Goal: Manage account settings

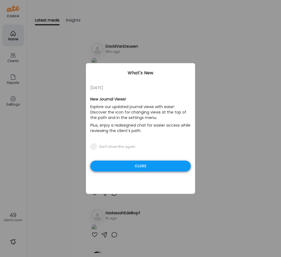
click at [138, 167] on div "Close" at bounding box center [140, 166] width 100 height 11
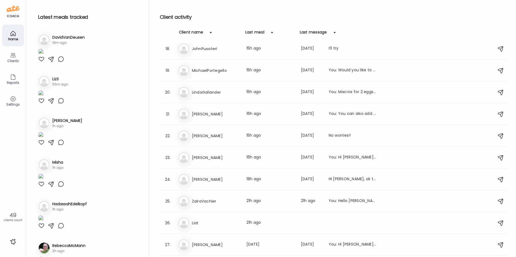
scroll to position [361, 0]
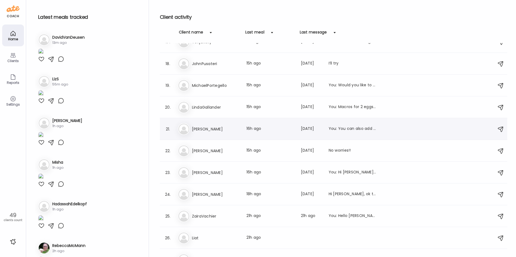
click at [206, 131] on h3 "[PERSON_NAME]" at bounding box center [216, 129] width 48 height 7
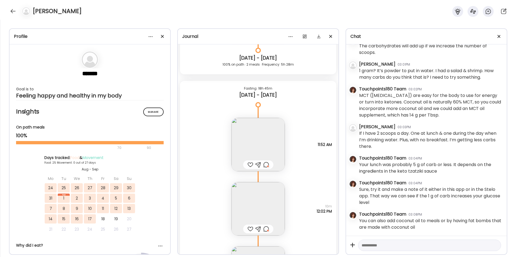
scroll to position [8443, 0]
click at [232, 143] on img at bounding box center [258, 144] width 53 height 53
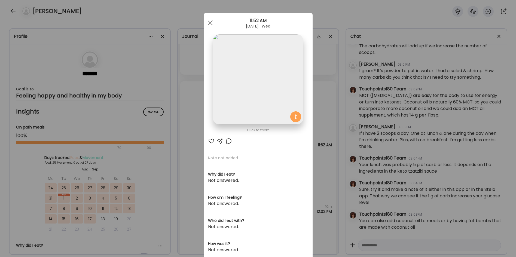
click at [183, 134] on div "Ate Coach Dashboard Wahoo! It’s official Take a moment to set up your Coach Pro…" at bounding box center [258, 128] width 516 height 257
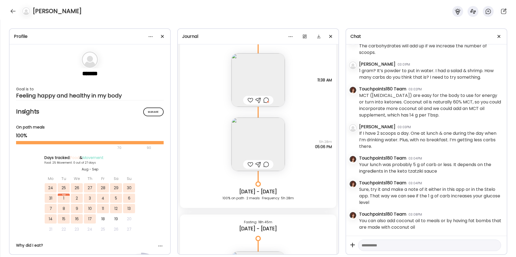
scroll to position [8307, 0]
click at [232, 136] on img at bounding box center [258, 146] width 53 height 53
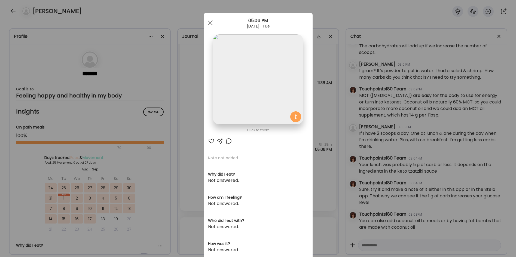
click at [232, 87] on img at bounding box center [258, 79] width 90 height 90
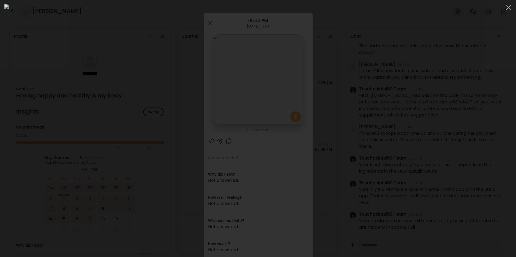
click at [114, 95] on div at bounding box center [258, 128] width 508 height 249
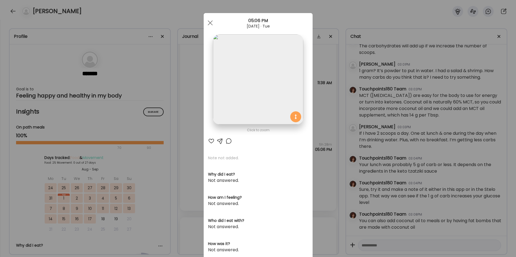
click at [185, 161] on div "Ate Coach Dashboard Wahoo! It’s official Take a moment to set up your Coach Pro…" at bounding box center [258, 128] width 516 height 257
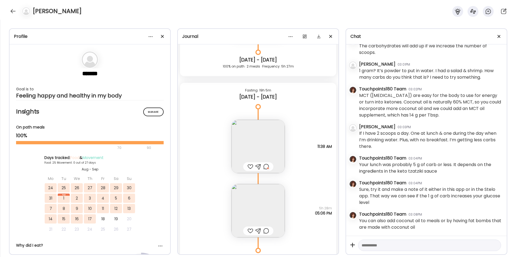
scroll to position [8225, 0]
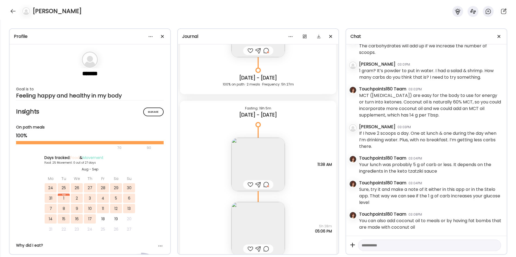
click at [232, 167] on img at bounding box center [258, 164] width 53 height 53
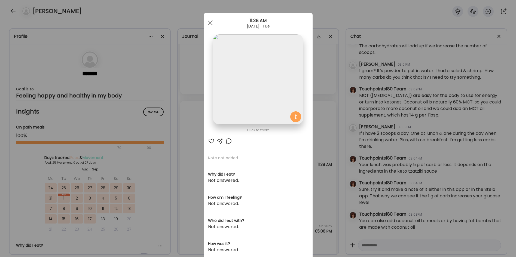
click at [226, 142] on div at bounding box center [229, 141] width 7 height 7
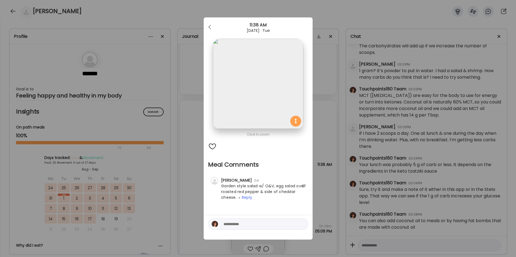
click at [190, 153] on div "Ate Coach Dashboard Wahoo! It’s official Take a moment to set up your Coach Pro…" at bounding box center [258, 128] width 516 height 257
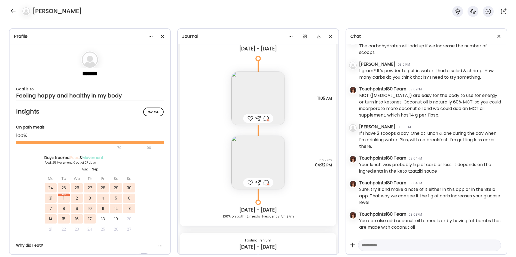
scroll to position [8089, 0]
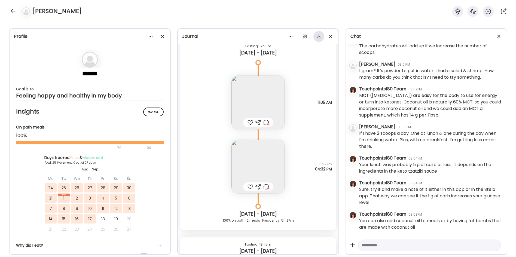
click at [232, 35] on div at bounding box center [319, 36] width 11 height 11
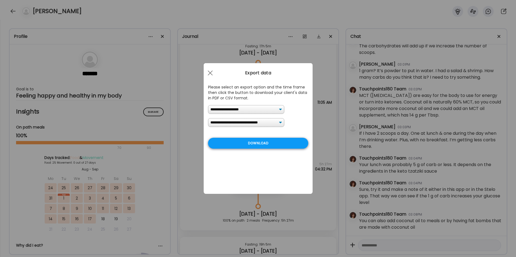
click at [232, 145] on div "Download" at bounding box center [258, 143] width 100 height 11
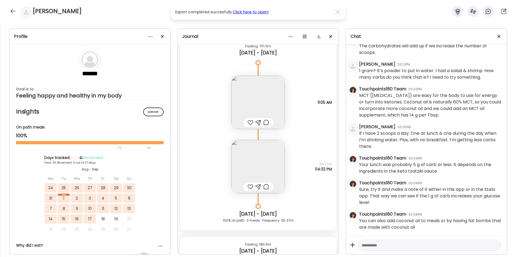
click at [232, 12] on link "Click here to open!" at bounding box center [251, 11] width 36 height 5
click at [8, 10] on div "[PERSON_NAME]" at bounding box center [258, 10] width 516 height 20
click at [13, 11] on div at bounding box center [13, 11] width 9 height 9
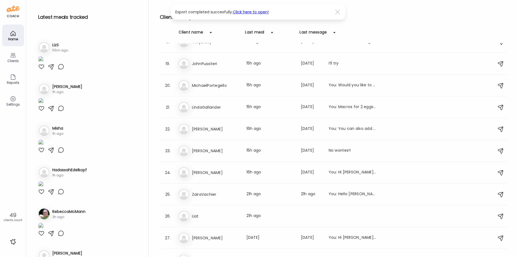
scroll to position [109, 0]
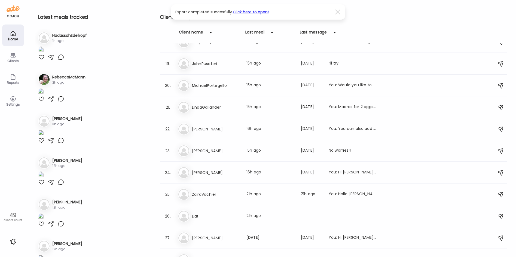
scroll to position [218, 0]
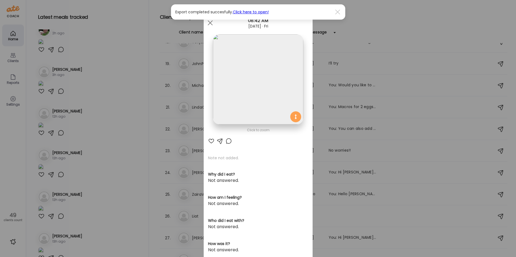
click at [232, 78] on img at bounding box center [258, 79] width 90 height 90
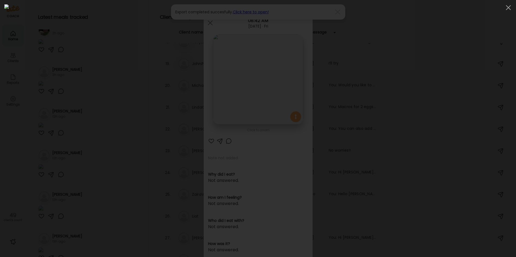
click at [117, 74] on div at bounding box center [258, 128] width 508 height 249
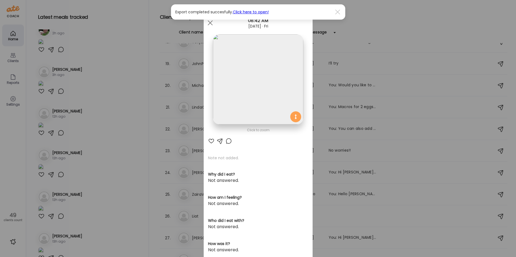
click at [210, 140] on div at bounding box center [211, 141] width 7 height 7
click at [226, 143] on div at bounding box center [229, 141] width 7 height 7
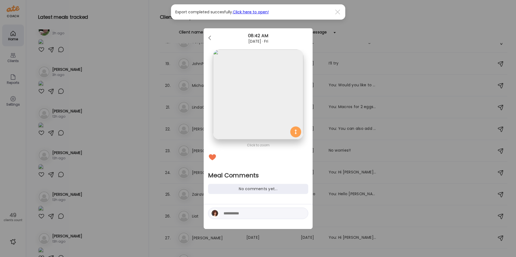
click at [225, 218] on div at bounding box center [258, 213] width 100 height 11
click at [230, 217] on textarea at bounding box center [261, 213] width 74 height 7
type textarea "********"
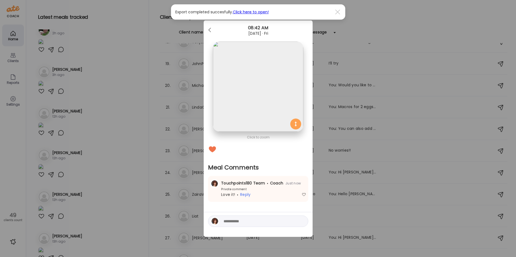
click at [129, 216] on div "Ate Coach Dashboard Wahoo! It’s official Take a moment to set up your Coach Pro…" at bounding box center [258, 128] width 516 height 257
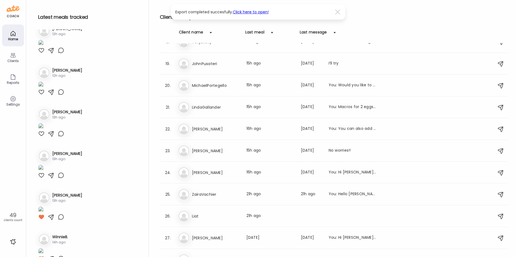
scroll to position [354, 0]
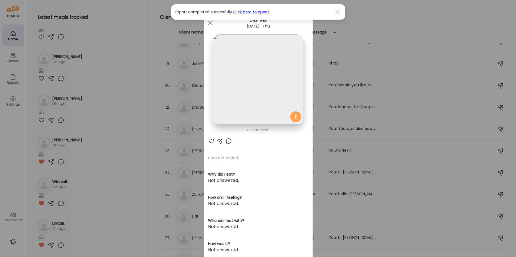
click at [232, 75] on img at bounding box center [258, 79] width 90 height 90
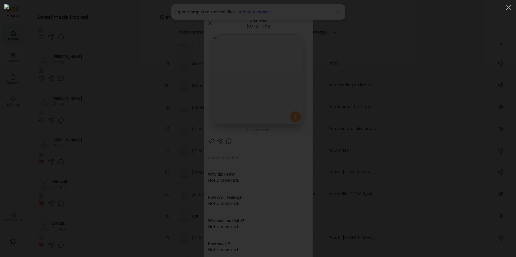
click at [95, 95] on div at bounding box center [258, 128] width 508 height 249
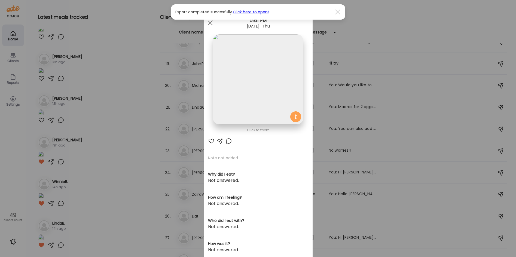
click at [129, 109] on div "Ate Coach Dashboard Wahoo! It’s official Take a moment to set up your Coach Pro…" at bounding box center [258, 128] width 516 height 257
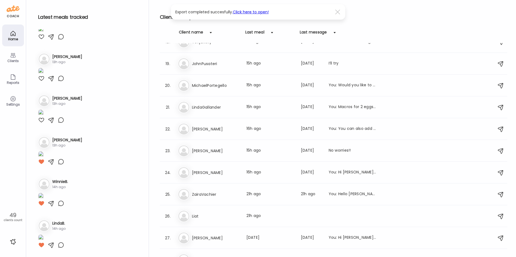
scroll to position [1254, 0]
click at [44, 75] on img at bounding box center [40, 71] width 5 height 7
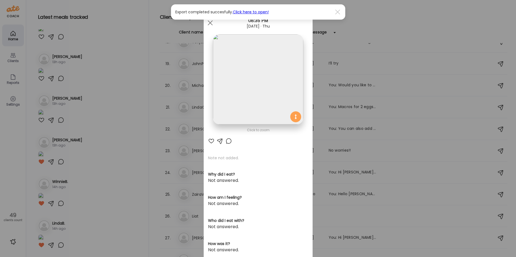
click at [232, 87] on img at bounding box center [258, 79] width 90 height 90
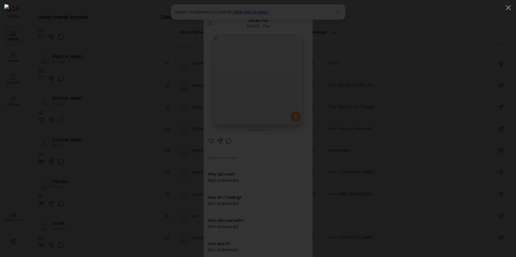
click at [116, 95] on div at bounding box center [258, 128] width 508 height 249
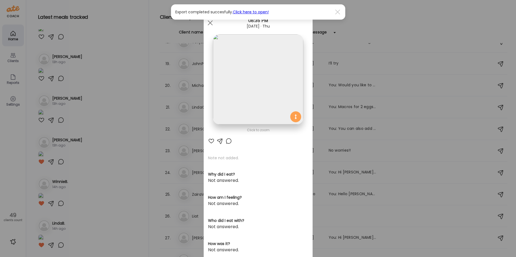
click at [116, 95] on div "Ate Coach Dashboard Wahoo! It’s official Take a moment to set up your Coach Pro…" at bounding box center [258, 128] width 516 height 257
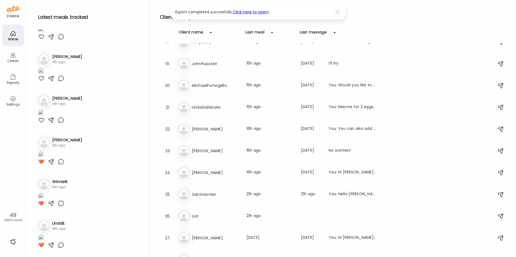
scroll to position [1363, 0]
click at [44, 117] on img at bounding box center [40, 113] width 5 height 7
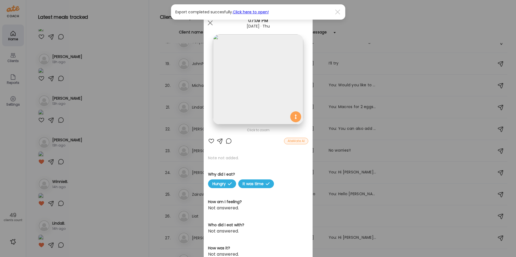
click at [232, 80] on img at bounding box center [258, 79] width 90 height 90
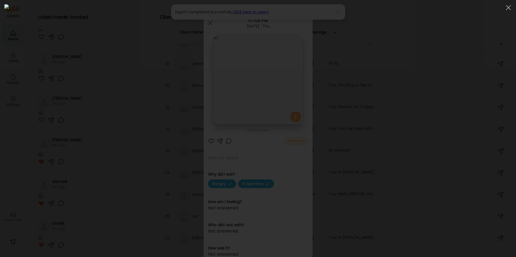
click at [88, 109] on div at bounding box center [258, 128] width 508 height 249
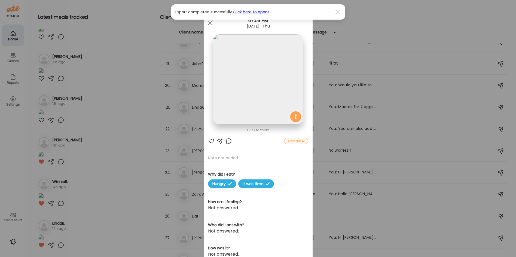
click at [95, 104] on div "Ate Coach Dashboard Wahoo! It’s official Take a moment to set up your Coach Pro…" at bounding box center [258, 128] width 516 height 257
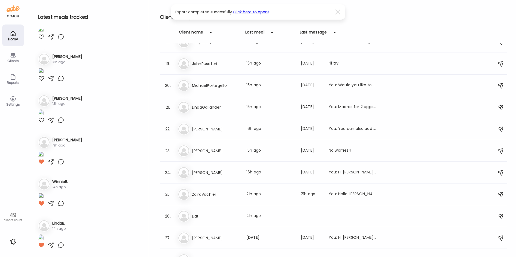
scroll to position [1499, 0]
click at [41, 165] on div at bounding box center [41, 162] width 7 height 7
click at [44, 193] on img at bounding box center [40, 196] width 5 height 7
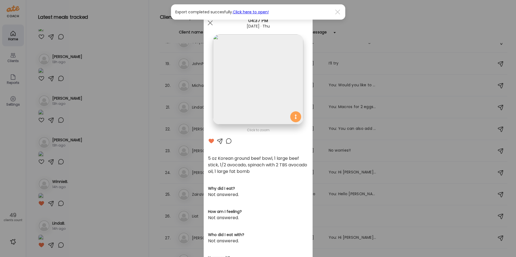
click at [232, 81] on img at bounding box center [258, 79] width 90 height 90
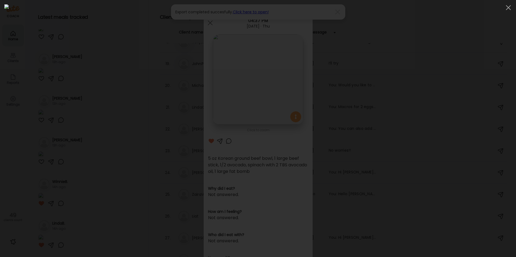
click at [118, 115] on div at bounding box center [258, 128] width 508 height 249
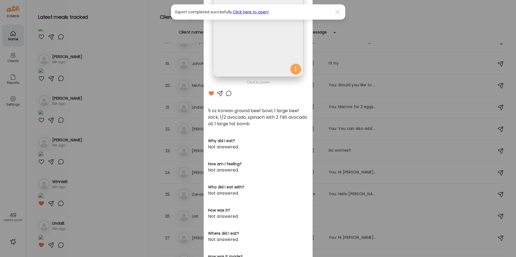
scroll to position [0, 0]
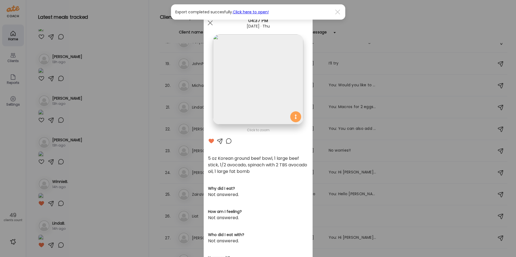
click at [110, 109] on div "Ate Coach Dashboard Wahoo! It’s official Take a moment to set up your Coach Pro…" at bounding box center [258, 128] width 516 height 257
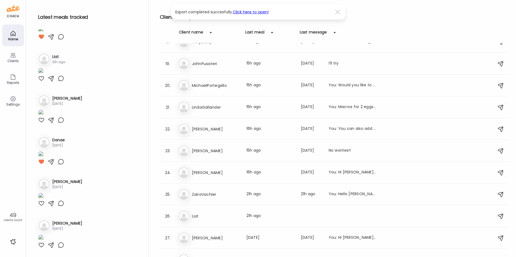
scroll to position [1787, 0]
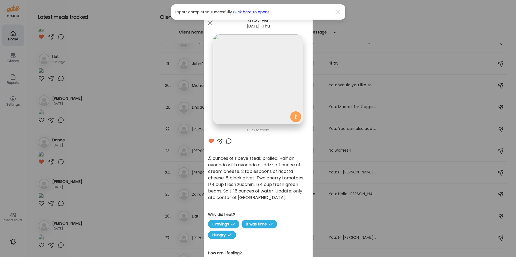
click at [227, 140] on div at bounding box center [229, 141] width 7 height 7
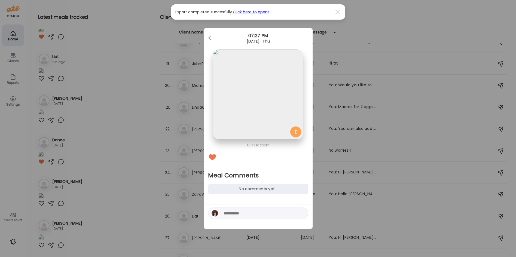
click at [232, 211] on textarea at bounding box center [261, 213] width 74 height 7
type textarea "**********"
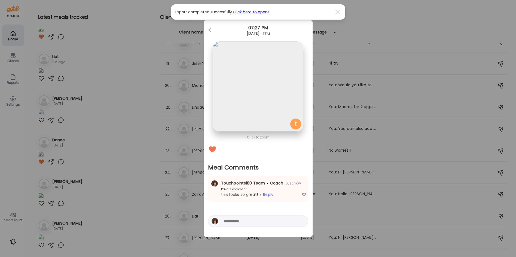
click at [127, 202] on div "Ate Coach Dashboard Wahoo! It’s official Take a moment to set up your Coach Pro…" at bounding box center [258, 128] width 516 height 257
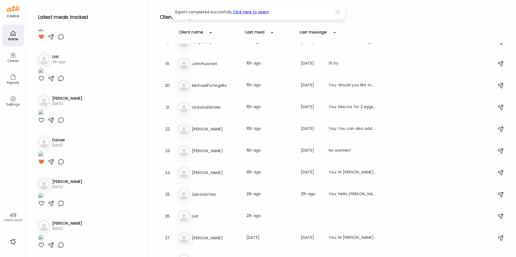
scroll to position [2059, 0]
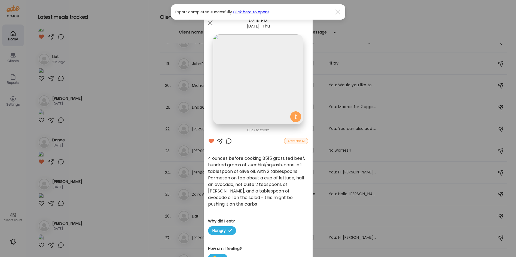
click at [232, 92] on img at bounding box center [258, 79] width 90 height 90
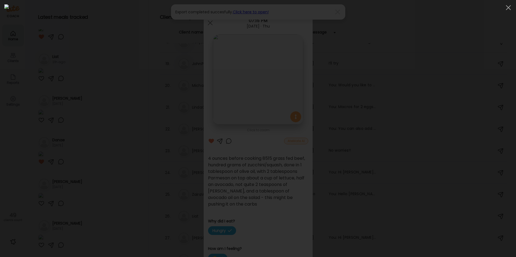
drag, startPoint x: 118, startPoint y: 75, endPoint x: 122, endPoint y: 72, distance: 4.6
click at [118, 75] on div at bounding box center [258, 128] width 508 height 249
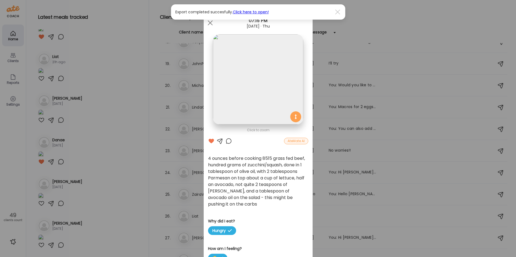
drag, startPoint x: 396, startPoint y: 37, endPoint x: 451, endPoint y: 13, distance: 60.0
click at [232, 37] on div "Ate Coach Dashboard Wahoo! It’s official Take a moment to set up your Coach Pro…" at bounding box center [258, 128] width 516 height 257
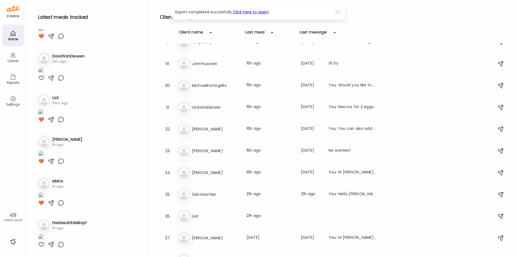
scroll to position [0, 0]
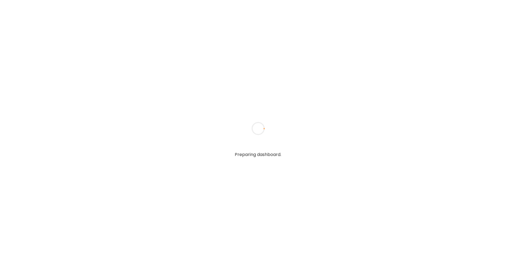
type input "**********"
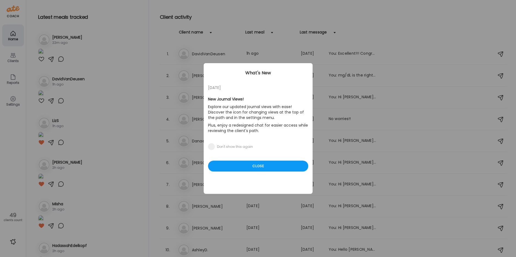
type input "**********"
click at [131, 167] on div "Ate Coach Dashboard Wahoo! It’s official Take a moment to set up your Coach Pro…" at bounding box center [258, 128] width 516 height 257
drag, startPoint x: 259, startPoint y: 167, endPoint x: 138, endPoint y: 83, distance: 147.0
click at [259, 165] on div "Close" at bounding box center [258, 166] width 100 height 11
